Goal: Use online tool/utility: Utilize a website feature to perform a specific function

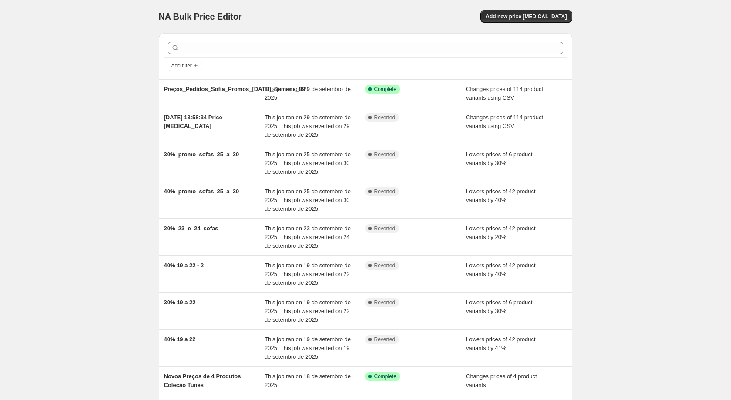
click at [694, 73] on div "NA Bulk Price Editor. This page is ready NA Bulk Price Editor Add new price [ME…" at bounding box center [365, 259] width 731 height 518
click at [511, 15] on span "Add new price [MEDICAL_DATA]" at bounding box center [526, 16] width 81 height 7
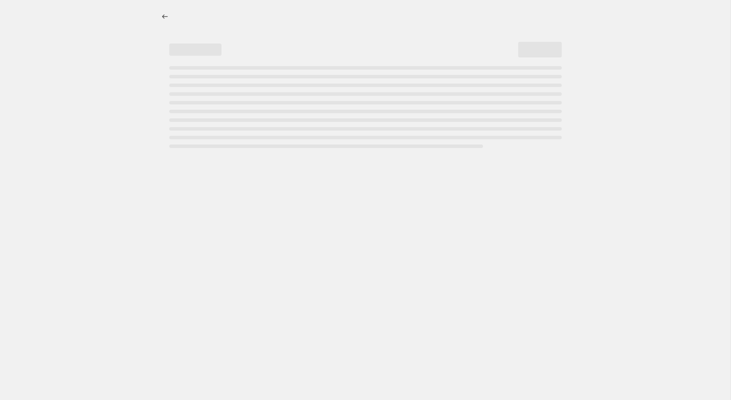
click at [427, 17] on div at bounding box center [373, 17] width 400 height 2
select select "percentage"
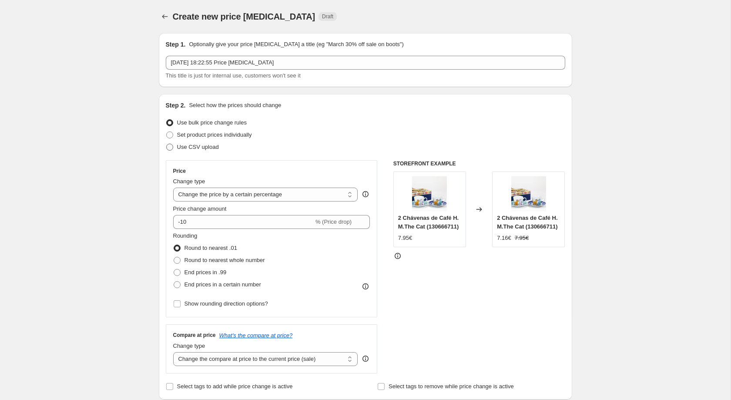
click at [206, 144] on span "Use CSV upload" at bounding box center [198, 147] width 42 height 7
click at [167, 144] on input "Use CSV upload" at bounding box center [166, 144] width 0 height 0
radio input "true"
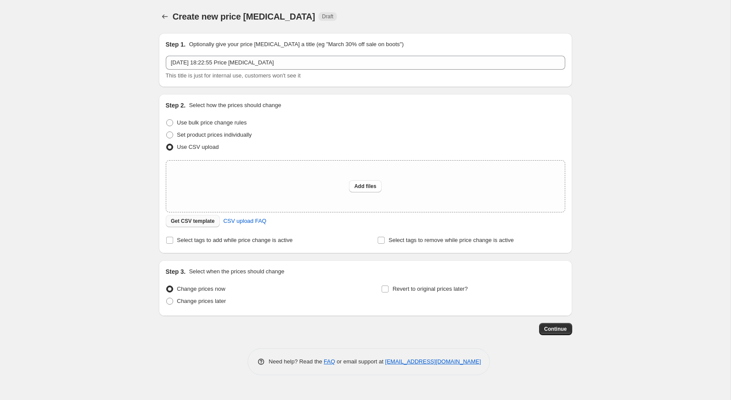
click at [191, 218] on button "Get CSV template" at bounding box center [193, 221] width 54 height 12
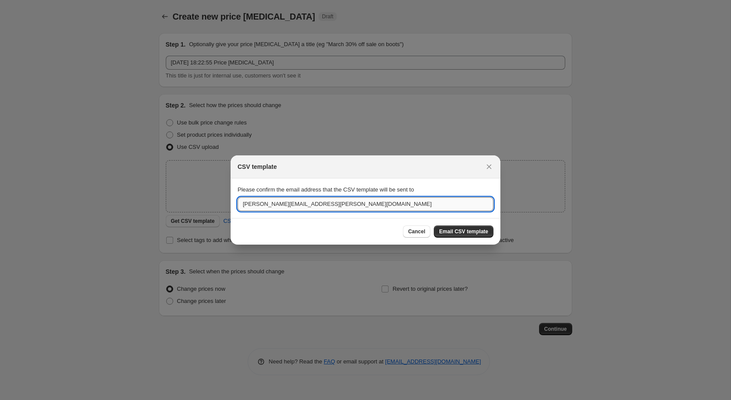
click at [339, 202] on input "[PERSON_NAME][EMAIL_ADDRESS][PERSON_NAME][DOMAIN_NAME]" at bounding box center [366, 204] width 256 height 14
type input "[EMAIL_ADDRESS][DOMAIN_NAME]"
click at [456, 230] on span "Email CSV template" at bounding box center [463, 231] width 49 height 7
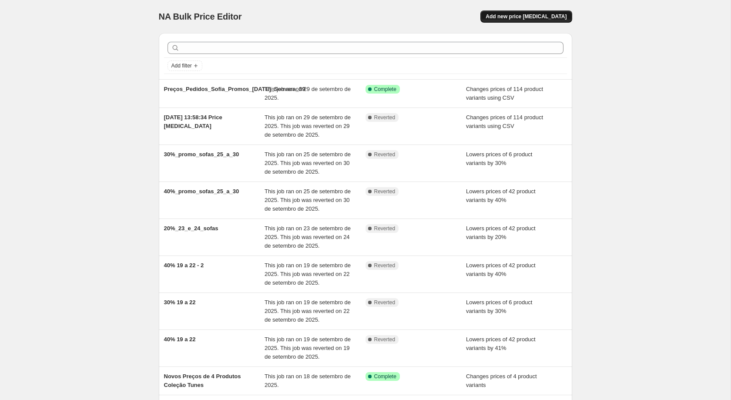
click at [527, 20] on span "Add new price [MEDICAL_DATA]" at bounding box center [526, 16] width 81 height 7
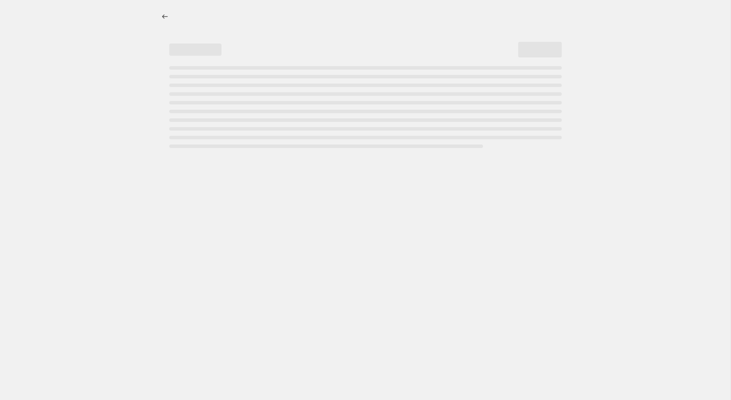
select select "percentage"
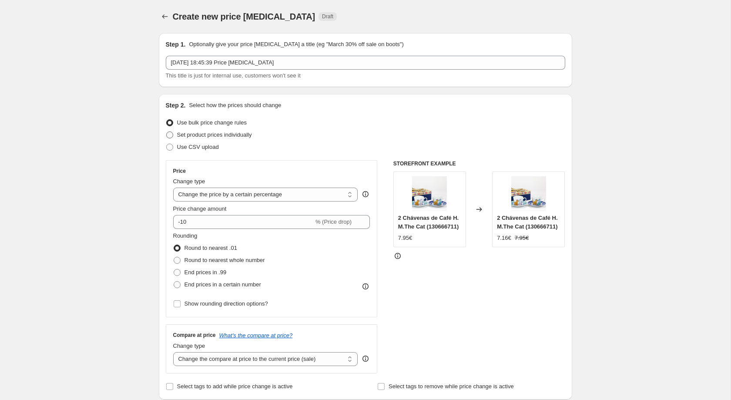
click at [189, 141] on label "Set product prices individually" at bounding box center [209, 135] width 86 height 12
click at [167, 132] on input "Set product prices individually" at bounding box center [166, 131] width 0 height 0
radio input "true"
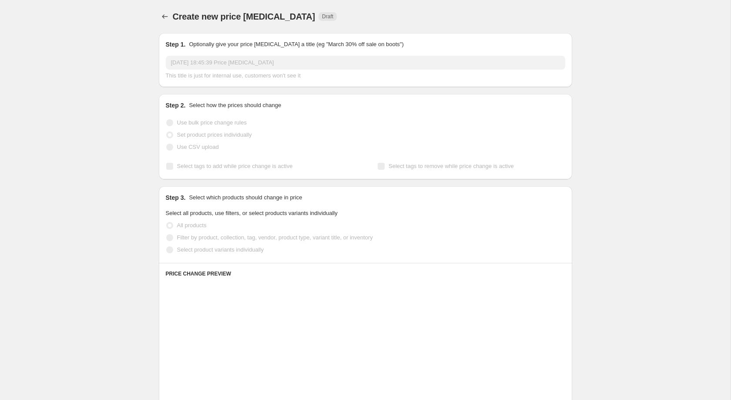
click at [197, 151] on span "Use CSV upload" at bounding box center [198, 147] width 42 height 9
click at [167, 144] on input "Use CSV upload" at bounding box center [166, 144] width 0 height 0
radio input "true"
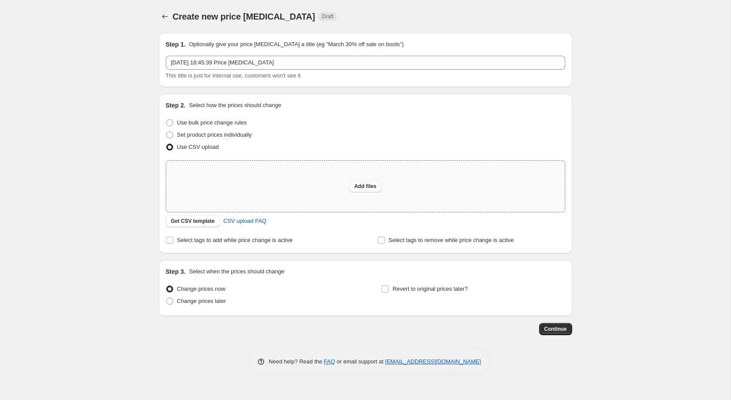
click at [358, 185] on span "Add files" at bounding box center [365, 186] width 22 height 7
type input "C:\fakepath\Alteração de preços Promo 2.csv"
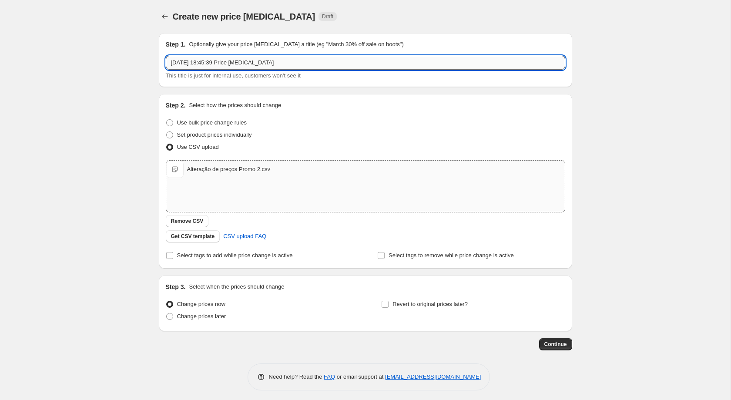
click at [280, 68] on input "1/10/2025, 18:45:39 Price change job" at bounding box center [366, 63] width 400 height 14
type input "P"
type input "2ª alteração de preços para promos natal"
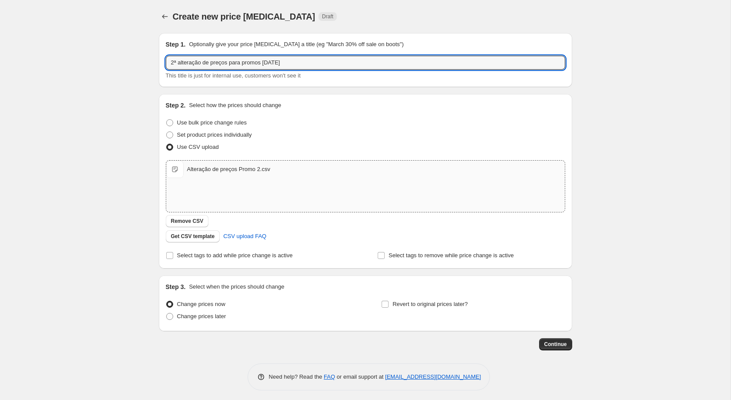
click at [66, 86] on div "Create new price change job. This page is ready Create new price change job Dra…" at bounding box center [365, 201] width 731 height 403
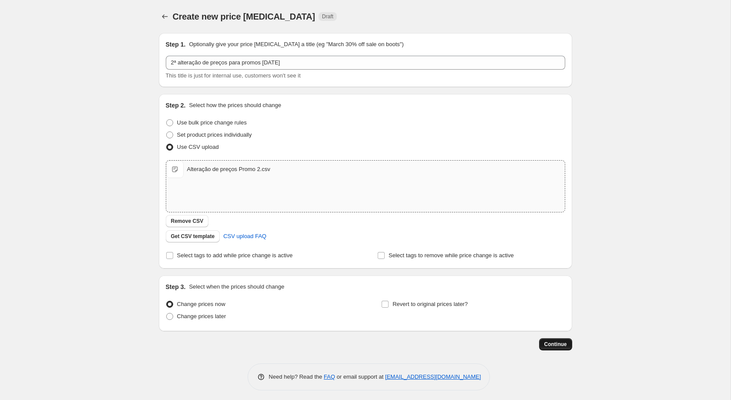
click at [563, 347] on span "Continue" at bounding box center [555, 344] width 23 height 7
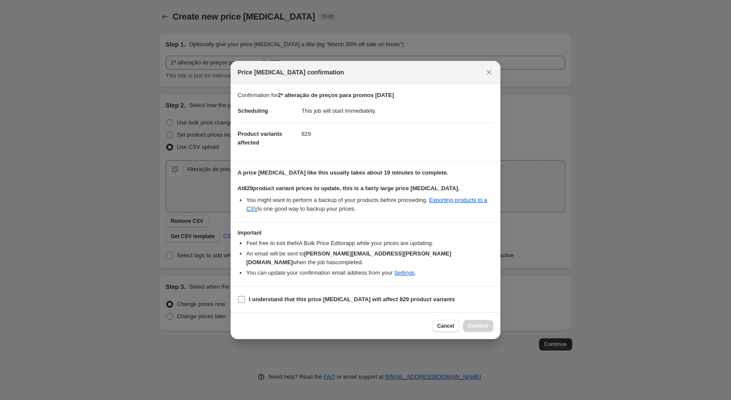
click at [396, 297] on b "I understand that this price change job will affect 829 product variants" at bounding box center [352, 299] width 206 height 7
click at [245, 297] on input "I understand that this price change job will affect 829 product variants" at bounding box center [241, 299] width 7 height 7
checkbox input "true"
click at [477, 322] on span "Confirm" at bounding box center [478, 325] width 20 height 7
